Goal: Navigation & Orientation: Find specific page/section

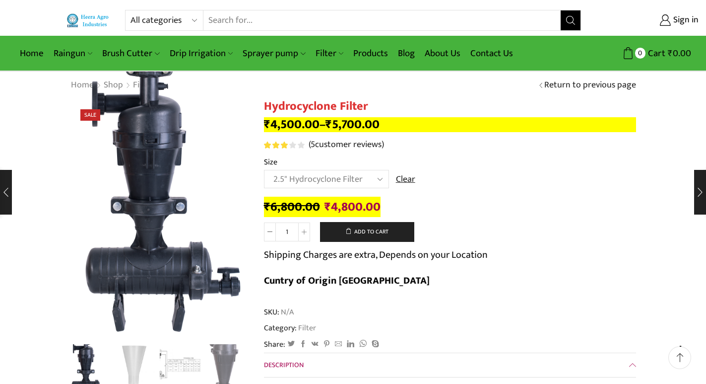
select select "2.5" Hydrocyclone Filter"
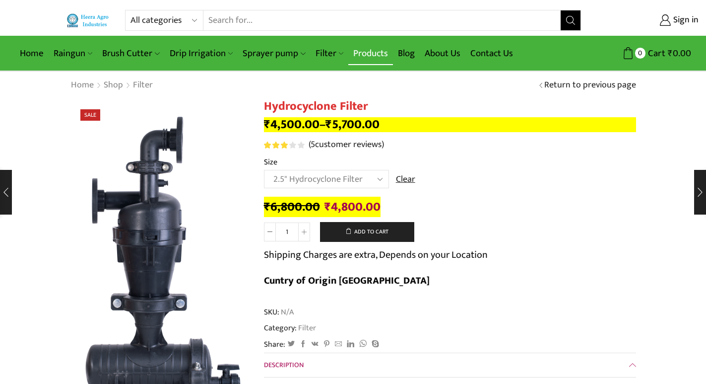
click at [359, 51] on link "Products" at bounding box center [370, 53] width 45 height 23
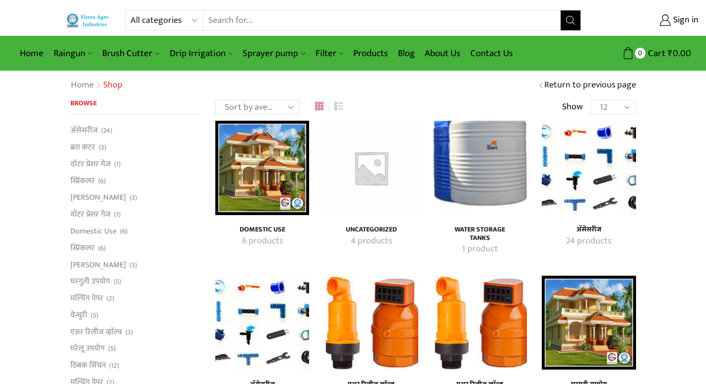
click at [577, 188] on img "Visit product category अ‍ॅसेसरीज" at bounding box center [589, 168] width 94 height 94
click at [591, 170] on img "Visit product category अ‍ॅसेसरीज" at bounding box center [589, 168] width 94 height 94
click at [587, 168] on img "Visit product category अ‍ॅसेसरीज" at bounding box center [589, 168] width 94 height 94
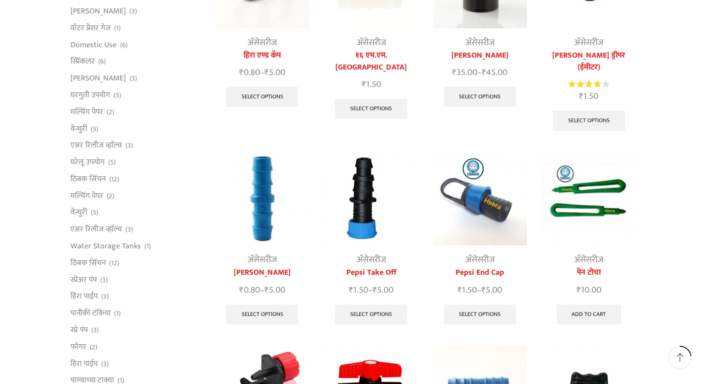
scroll to position [397, 0]
